Goal: Navigation & Orientation: Find specific page/section

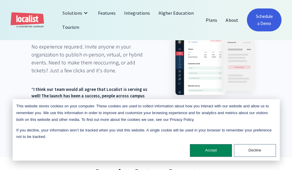
scroll to position [735, 0]
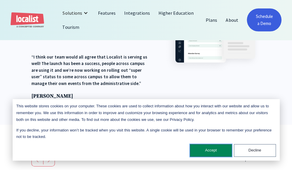
click at [215, 151] on button "Accept" at bounding box center [211, 150] width 42 height 13
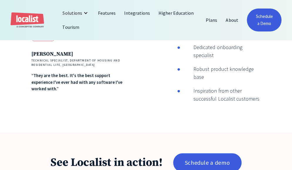
scroll to position [852, 0]
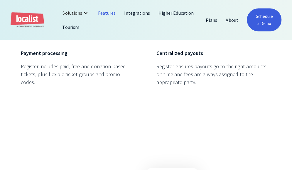
scroll to position [1346, 0]
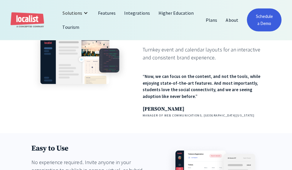
scroll to position [588, 0]
